Goal: Task Accomplishment & Management: Manage account settings

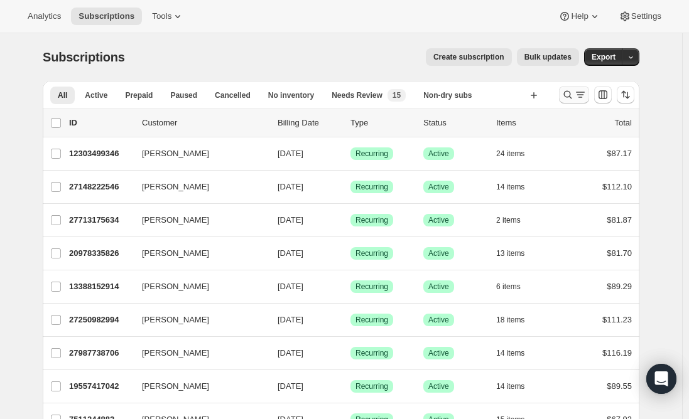
click at [585, 91] on icon "Search and filter results" at bounding box center [580, 95] width 13 height 13
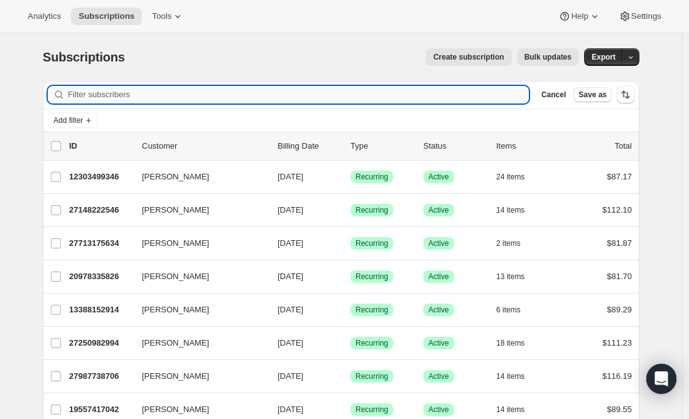
click at [304, 94] on input "Filter subscribers" at bounding box center [298, 95] width 461 height 18
paste input "[EMAIL_ADDRESS][DOMAIN_NAME]"
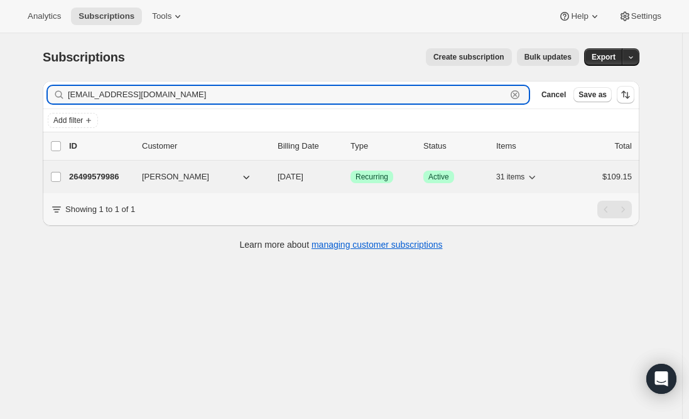
type input "[EMAIL_ADDRESS][DOMAIN_NAME]"
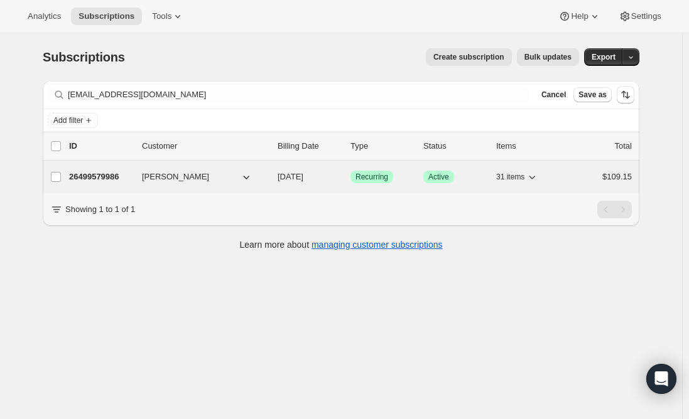
click at [98, 180] on p "26499579986" at bounding box center [100, 177] width 63 height 13
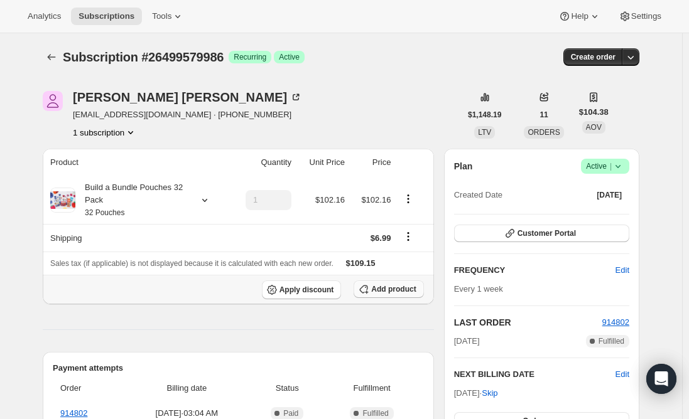
click at [382, 291] on span "Add product" at bounding box center [393, 289] width 45 height 10
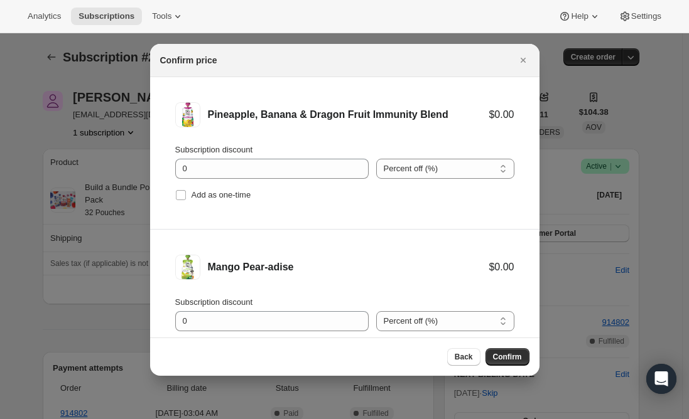
click at [174, 192] on li "Pineapple, Banana & Dragon Fruit Immunity Blend $0.00 Subscription discount 0 P…" at bounding box center [344, 153] width 389 height 153
click at [181, 195] on input "Add as one-time" at bounding box center [181, 195] width 10 height 10
checkbox input "true"
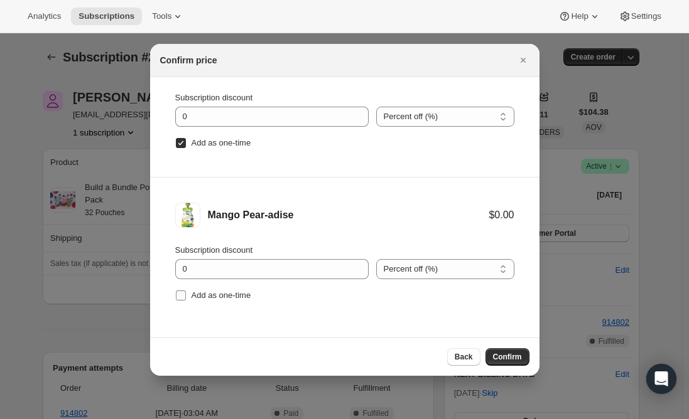
click at [183, 297] on input "Add as one-time" at bounding box center [181, 296] width 10 height 10
checkbox input "true"
click at [511, 360] on span "Confirm" at bounding box center [507, 357] width 29 height 10
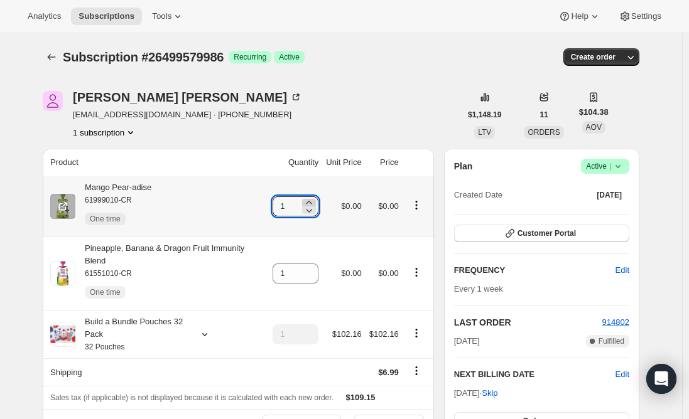
click at [315, 200] on icon at bounding box center [309, 203] width 13 height 13
type input "2"
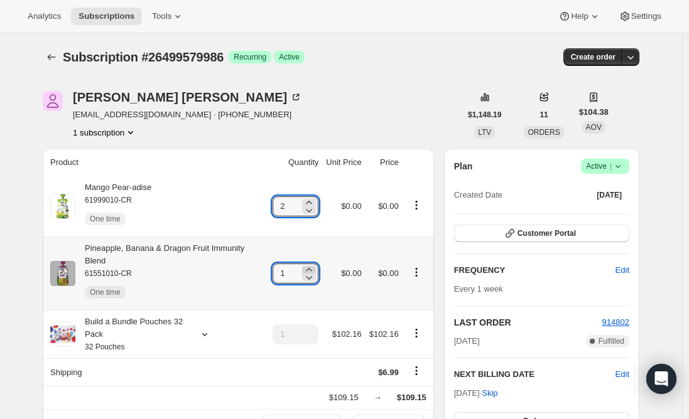
click at [313, 264] on icon at bounding box center [309, 270] width 13 height 13
type input "2"
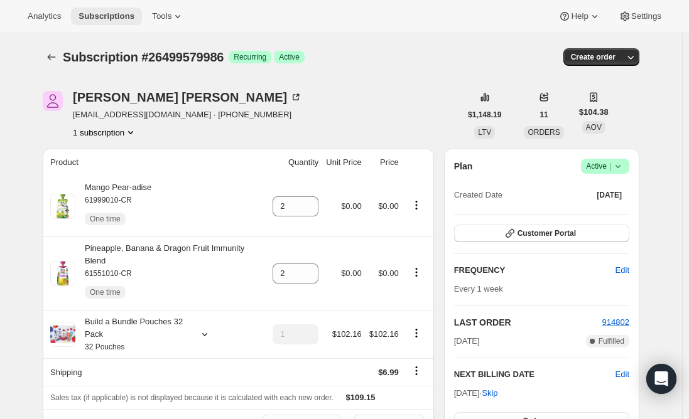
click at [106, 12] on span "Subscriptions" at bounding box center [106, 16] width 56 height 10
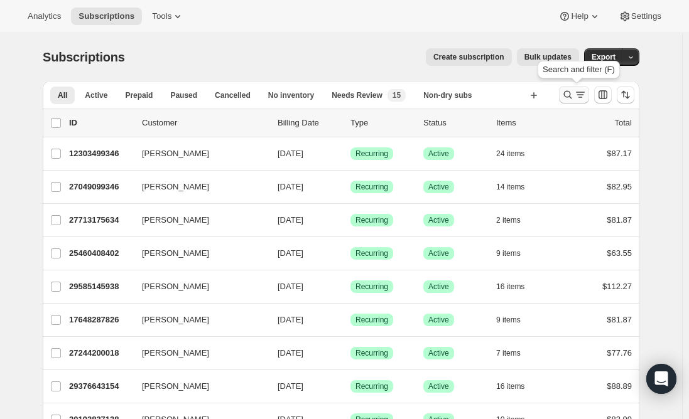
click at [572, 96] on icon "Search and filter results" at bounding box center [568, 95] width 8 height 8
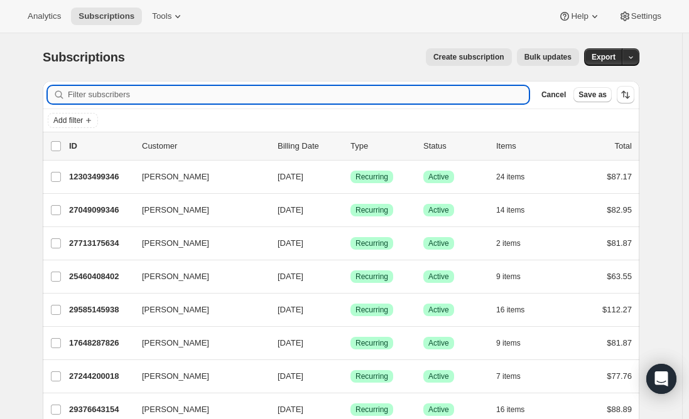
click at [261, 91] on input "Filter subscribers" at bounding box center [298, 95] width 461 height 18
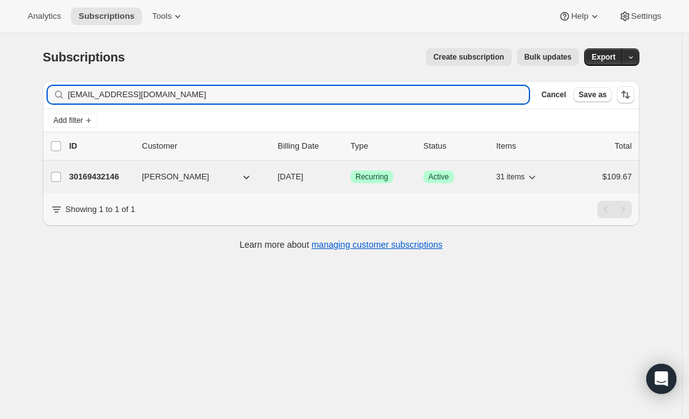
type input "[EMAIL_ADDRESS][DOMAIN_NAME]"
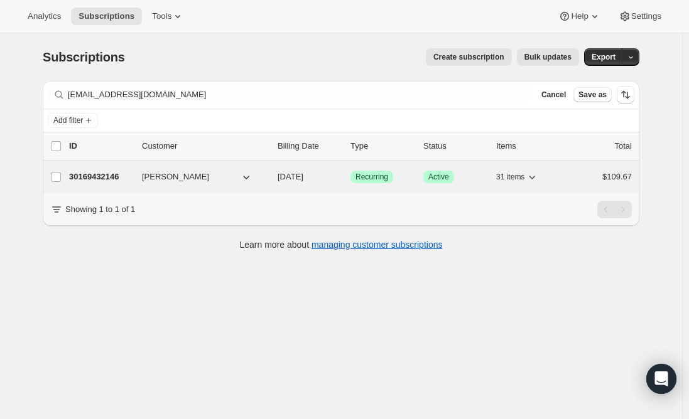
click at [102, 174] on p "30169432146" at bounding box center [100, 177] width 63 height 13
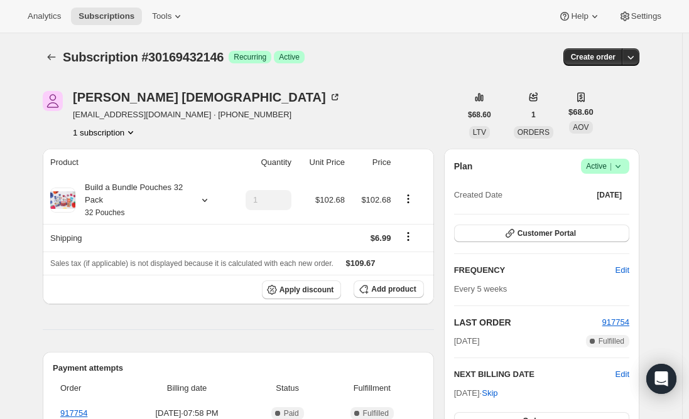
click at [162, 340] on div "Product Quantity Unit Price Price Build a Bundle Pouches 32 Pack 32 Pouches 1 $…" at bounding box center [238, 403] width 391 height 508
drag, startPoint x: 249, startPoint y: 333, endPoint x: 261, endPoint y: 331, distance: 11.6
click at [249, 333] on div "Product Quantity Unit Price Price Build a Bundle Pouches 32 Pack 32 Pouches 1 $…" at bounding box center [238, 403] width 391 height 508
click at [402, 294] on button "Add product" at bounding box center [388, 290] width 70 height 18
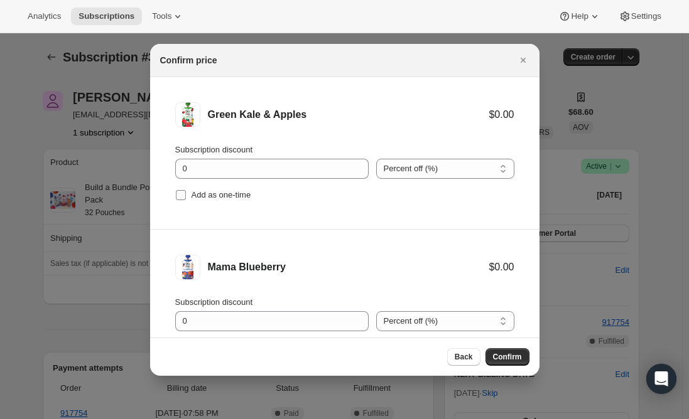
click at [178, 193] on input "Add as one-time" at bounding box center [181, 195] width 10 height 10
checkbox input "true"
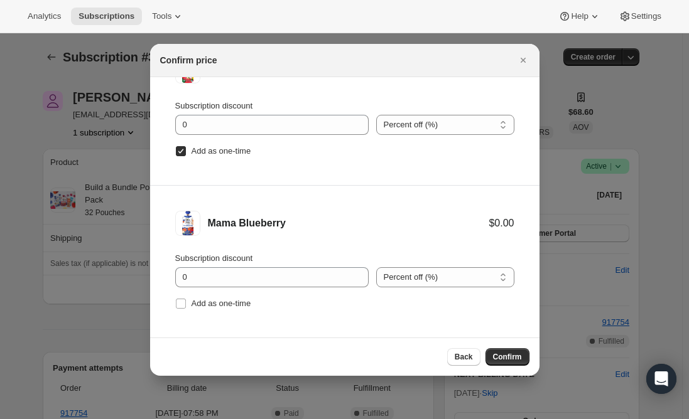
scroll to position [52, 0]
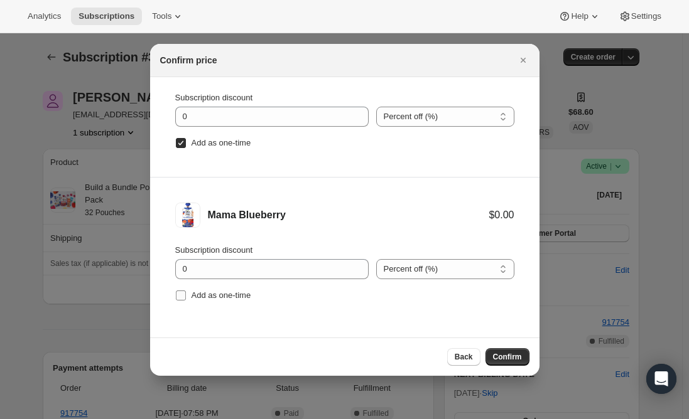
click at [177, 296] on input "Add as one-time" at bounding box center [181, 296] width 10 height 10
checkbox input "true"
click at [506, 356] on span "Confirm" at bounding box center [507, 357] width 29 height 10
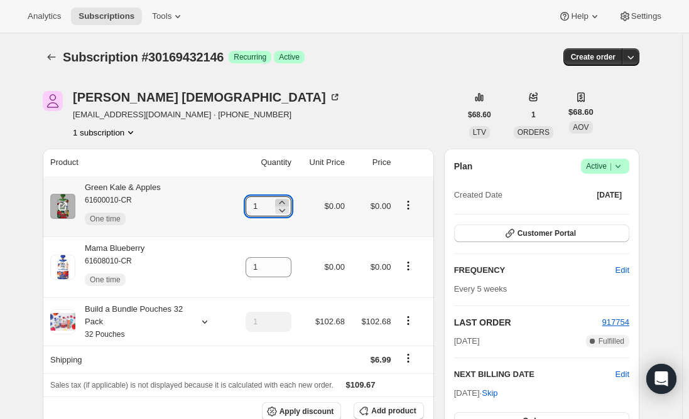
click at [286, 200] on icon at bounding box center [282, 203] width 13 height 13
type input "2"
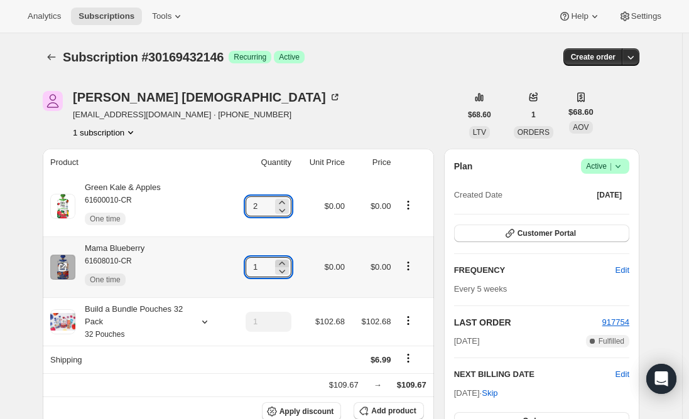
click at [286, 261] on icon at bounding box center [282, 263] width 13 height 13
type input "2"
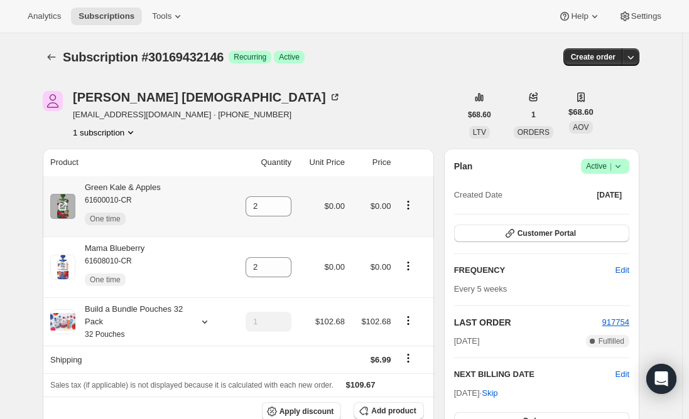
click at [152, 190] on div "Green Kale & Apples 61600010-CR One time" at bounding box center [117, 206] width 85 height 50
copy div "Green Kale & Apples"
click at [138, 249] on div "Mama Blueberry 61608010-CR One time" at bounding box center [109, 267] width 69 height 50
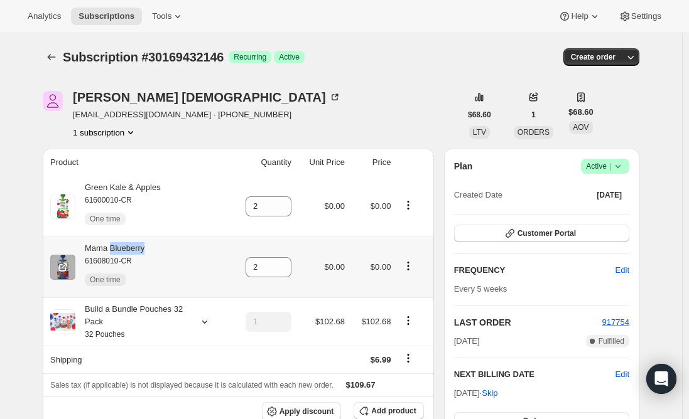
click at [138, 249] on div "Mama Blueberry 61608010-CR One time" at bounding box center [109, 267] width 69 height 50
copy div "Mama Blueberry"
click at [108, 15] on span "Subscriptions" at bounding box center [106, 16] width 56 height 10
